Goal: Task Accomplishment & Management: Complete application form

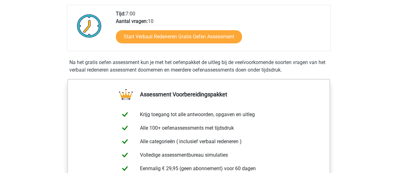
scroll to position [133, 0]
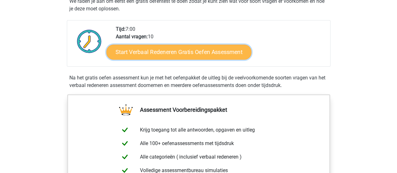
click at [158, 49] on link "Start Verbaal Redeneren Gratis Oefen Assessment" at bounding box center [178, 52] width 145 height 15
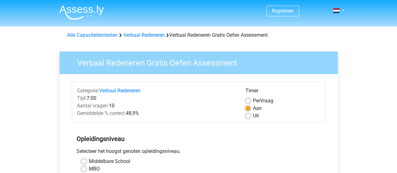
scroll to position [72, 0]
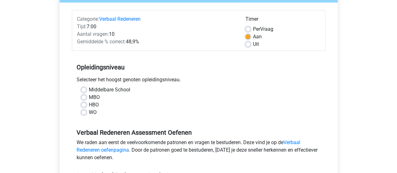
click at [84, 115] on div "WO" at bounding box center [198, 113] width 235 height 8
click at [89, 110] on label "WO" at bounding box center [93, 113] width 8 height 8
click at [83, 110] on input "WO" at bounding box center [83, 112] width 5 height 6
radio input "true"
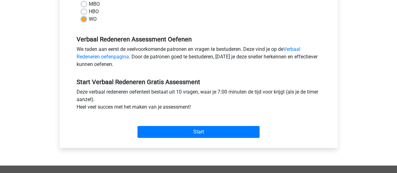
scroll to position [165, 0]
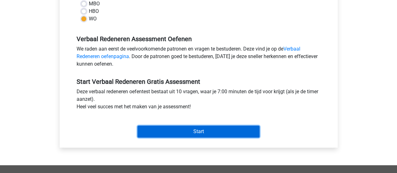
click at [151, 131] on input "Start" at bounding box center [199, 132] width 122 height 12
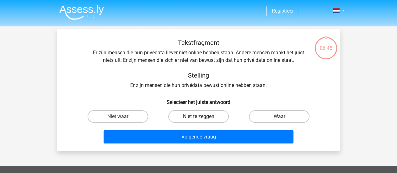
click at [193, 118] on label "Niet te zeggen" at bounding box center [198, 116] width 61 height 13
click at [199, 118] on input "Niet te zeggen" at bounding box center [201, 119] width 4 height 4
radio input "true"
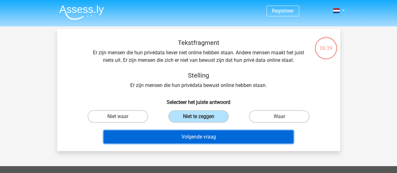
click at [198, 136] on button "Volgende vraag" at bounding box center [199, 136] width 190 height 13
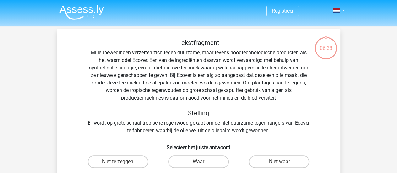
scroll to position [29, 0]
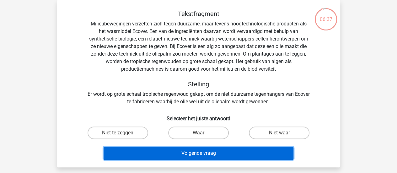
click at [175, 152] on button "Volgende vraag" at bounding box center [199, 153] width 190 height 13
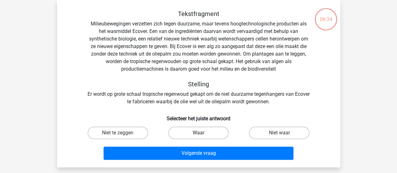
click at [182, 133] on label "Waar" at bounding box center [198, 133] width 61 height 13
click at [199, 133] on input "Waar" at bounding box center [201, 135] width 4 height 4
radio input "true"
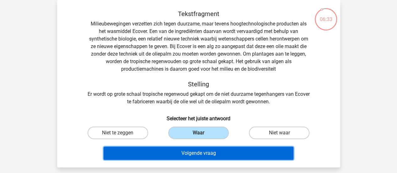
click at [183, 149] on button "Volgende vraag" at bounding box center [199, 153] width 190 height 13
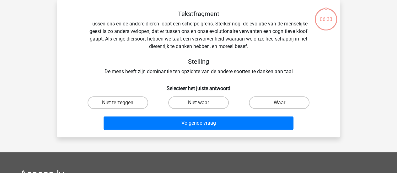
click at [189, 100] on label "Niet waar" at bounding box center [198, 102] width 61 height 13
click at [199, 103] on input "Niet waar" at bounding box center [201, 105] width 4 height 4
radio input "true"
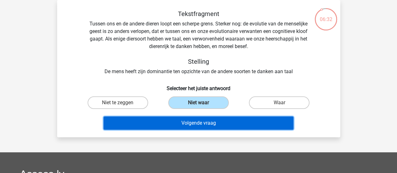
click at [181, 120] on button "Volgende vraag" at bounding box center [199, 123] width 190 height 13
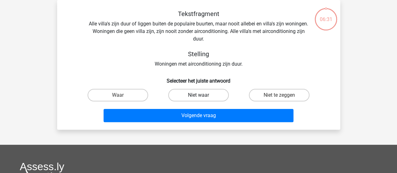
click at [188, 94] on label "Niet waar" at bounding box center [198, 95] width 61 height 13
click at [199, 95] on input "Niet waar" at bounding box center [201, 97] width 4 height 4
radio input "true"
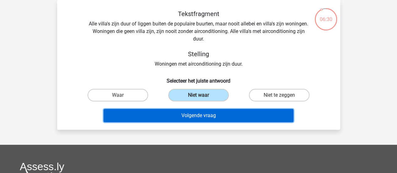
click at [185, 113] on button "Volgende vraag" at bounding box center [199, 115] width 190 height 13
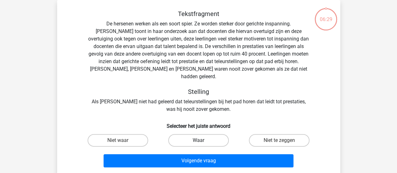
click at [188, 134] on label "Waar" at bounding box center [198, 140] width 61 height 13
click at [199, 140] on input "Waar" at bounding box center [201, 142] width 4 height 4
radio input "true"
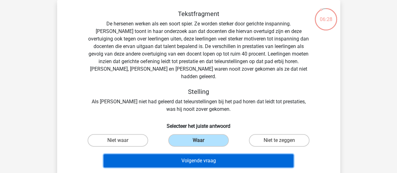
click at [188, 154] on button "Volgende vraag" at bounding box center [199, 160] width 190 height 13
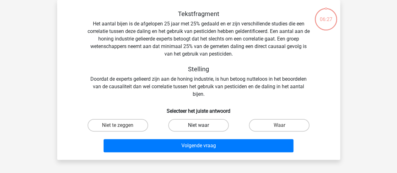
click at [190, 127] on label "Niet waar" at bounding box center [198, 125] width 61 height 13
click at [199, 127] on input "Niet waar" at bounding box center [201, 127] width 4 height 4
radio input "true"
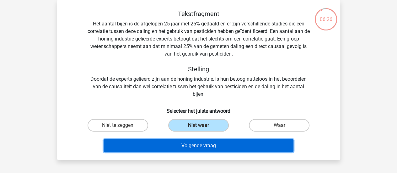
click at [188, 145] on button "Volgende vraag" at bounding box center [199, 145] width 190 height 13
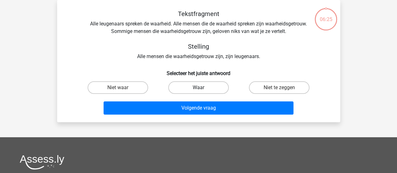
click at [190, 87] on label "Waar" at bounding box center [198, 87] width 61 height 13
click at [199, 88] on input "Waar" at bounding box center [201, 90] width 4 height 4
radio input "true"
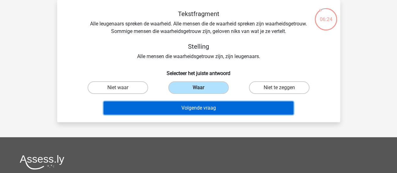
click at [183, 105] on button "Volgende vraag" at bounding box center [199, 107] width 190 height 13
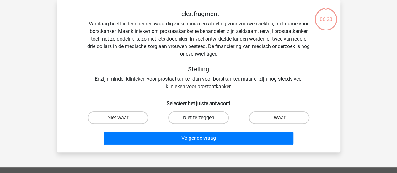
click at [186, 117] on label "Niet te zeggen" at bounding box center [198, 117] width 61 height 13
click at [199, 118] on input "Niet te zeggen" at bounding box center [201, 120] width 4 height 4
radio input "true"
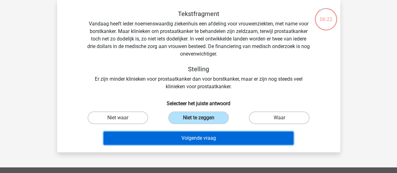
click at [183, 136] on button "Volgende vraag" at bounding box center [199, 138] width 190 height 13
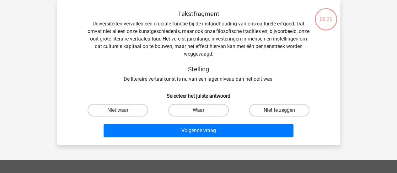
click at [181, 109] on label "Waar" at bounding box center [198, 110] width 61 height 13
click at [199, 110] on input "Waar" at bounding box center [201, 112] width 4 height 4
radio input "true"
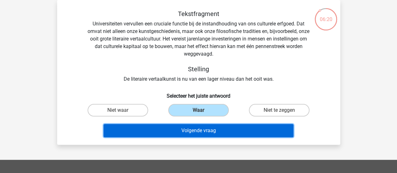
click at [182, 129] on button "Volgende vraag" at bounding box center [199, 130] width 190 height 13
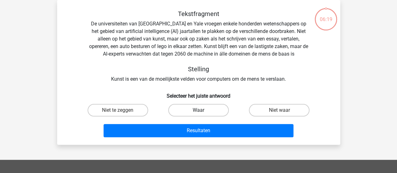
click at [183, 109] on label "Waar" at bounding box center [198, 110] width 61 height 13
click at [199, 110] on input "Waar" at bounding box center [201, 112] width 4 height 4
radio input "true"
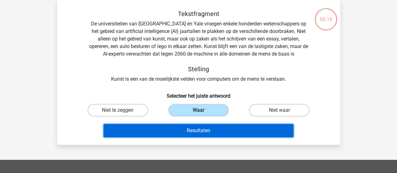
click at [184, 128] on button "Resultaten" at bounding box center [199, 130] width 190 height 13
